Goal: Navigation & Orientation: Find specific page/section

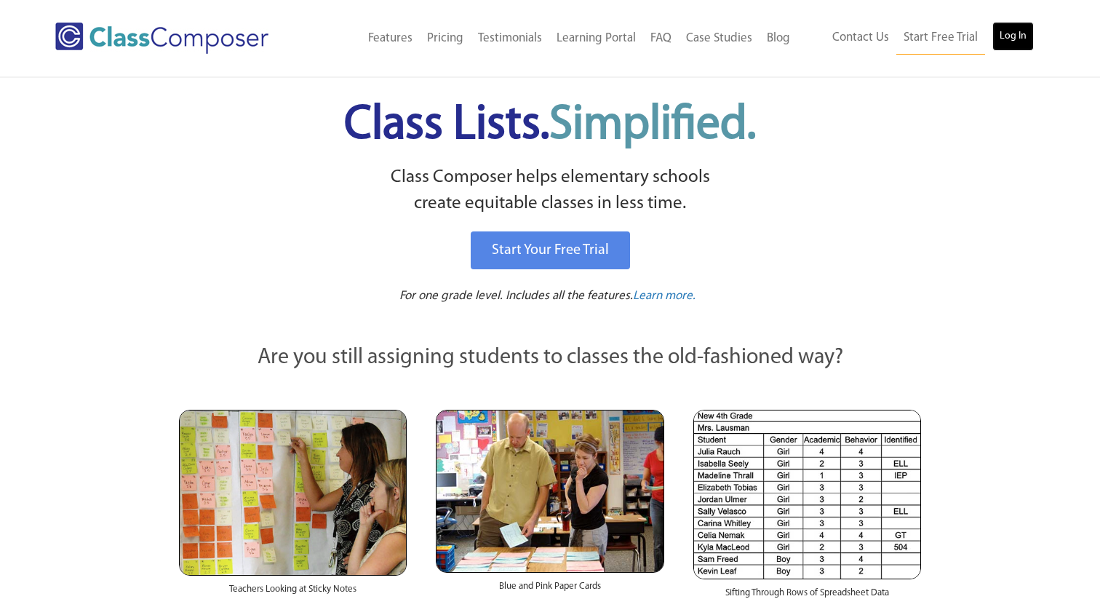
click at [1018, 38] on link "Log In" at bounding box center [1013, 36] width 41 height 29
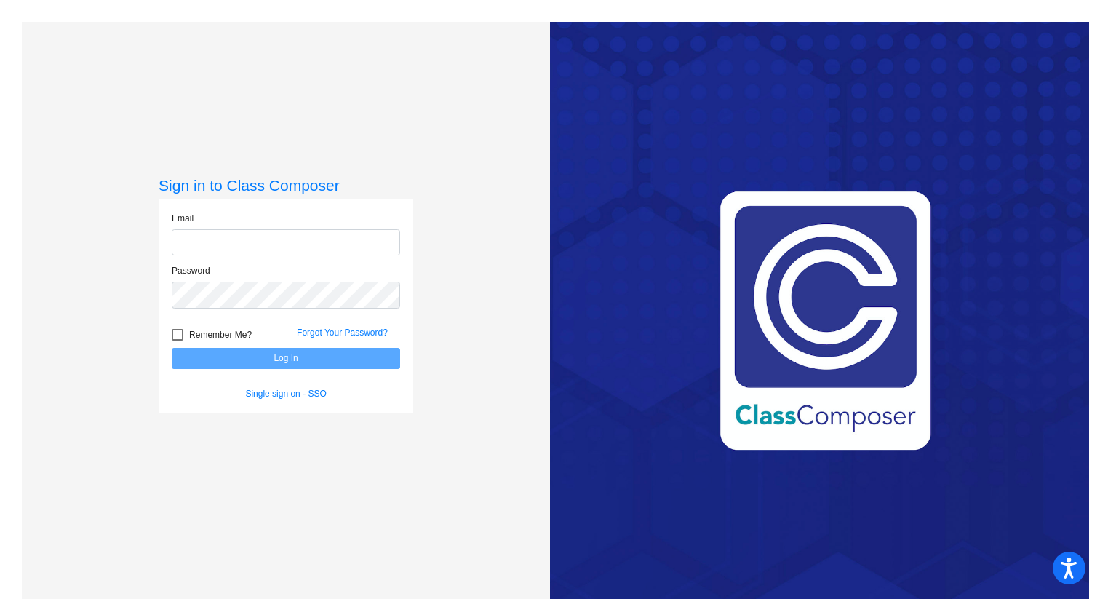
type input "[EMAIL_ADDRESS][DOMAIN_NAME]"
click at [319, 362] on button "Log In" at bounding box center [286, 358] width 229 height 21
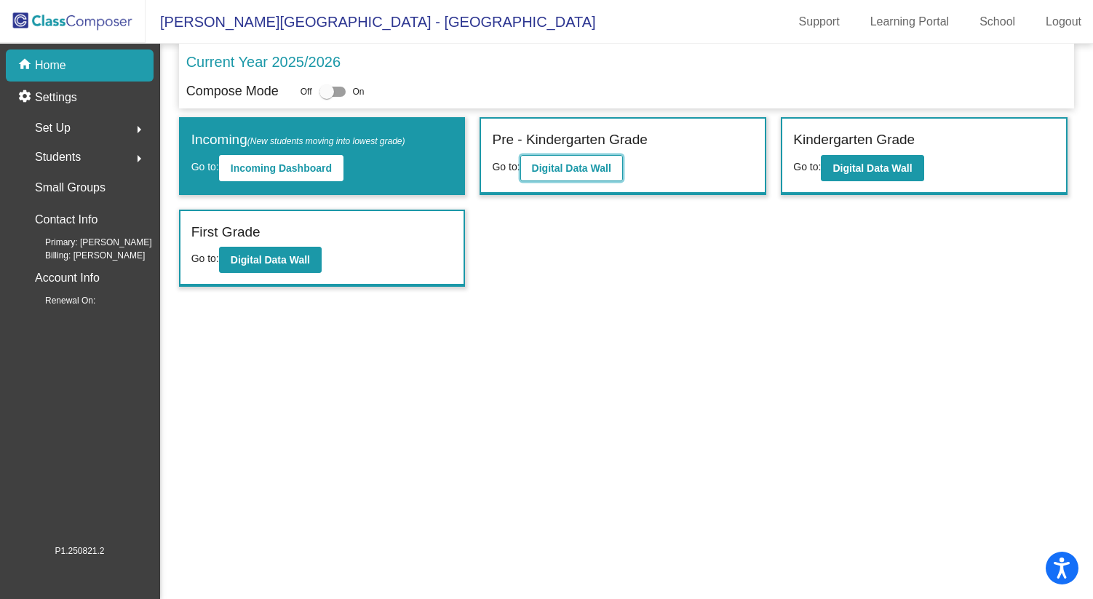
click at [570, 172] on b "Digital Data Wall" at bounding box center [571, 168] width 79 height 12
